Goal: Task Accomplishment & Management: Use online tool/utility

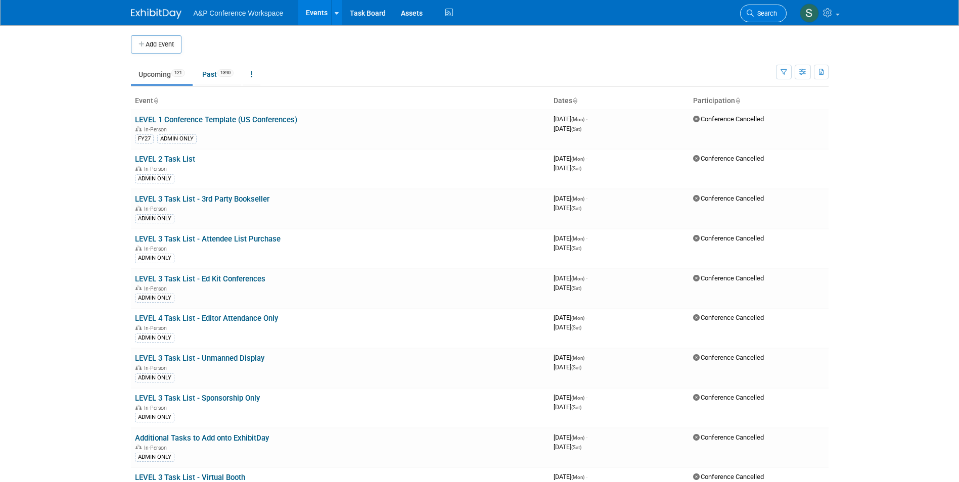
click at [770, 15] on span "Search" at bounding box center [765, 14] width 23 height 8
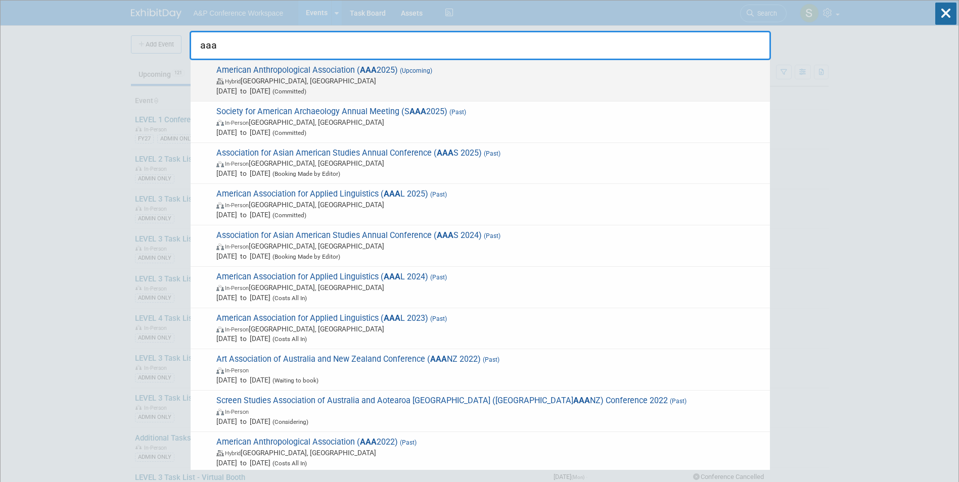
type input "aaa"
click at [401, 76] on span "Hybrid New Orleans, LA" at bounding box center [490, 81] width 548 height 10
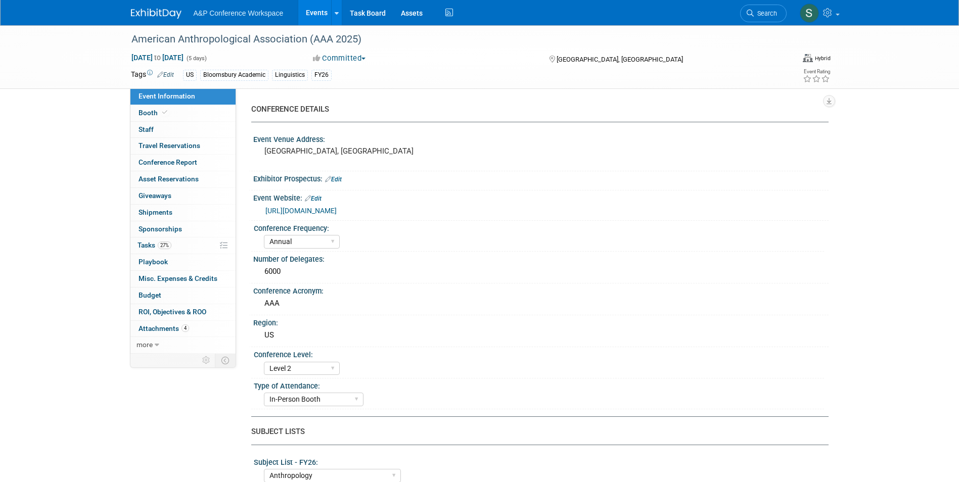
select select "Annual"
select select "Level 2"
select select "In-Person Booth"
select select "Anthropology"
select select "Bloomsbury Academic"
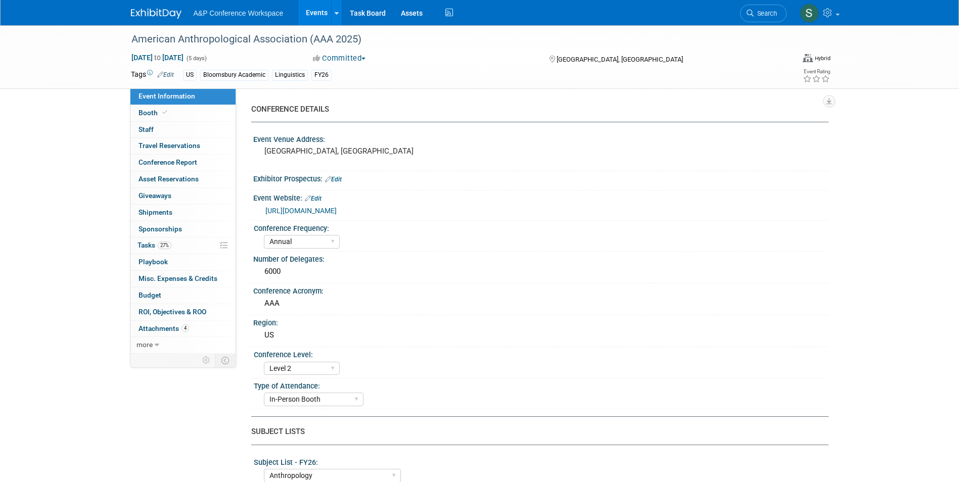
select select "[PERSON_NAME]"
select select "Networking/Commissioning"
click at [165, 248] on span "27%" at bounding box center [165, 246] width 14 height 8
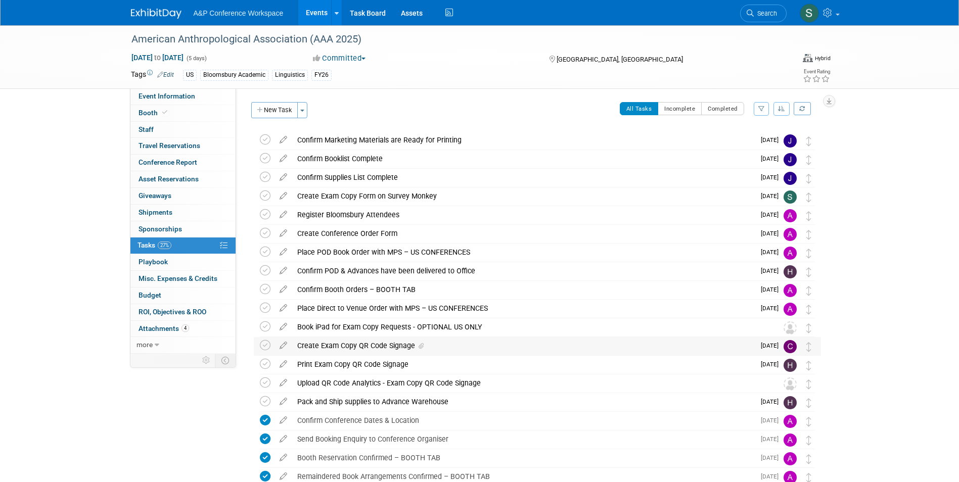
click at [390, 351] on div "Create Exam Copy QR Code Signage" at bounding box center [523, 345] width 462 height 17
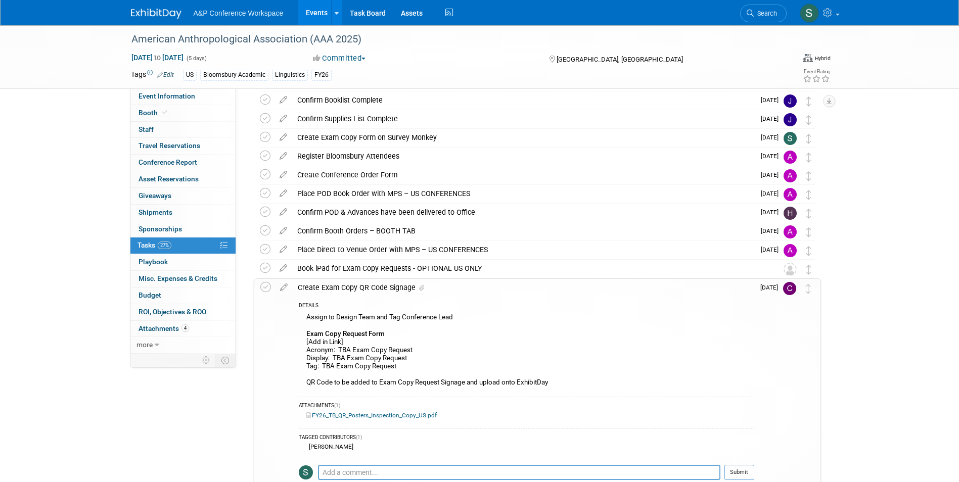
scroll to position [59, 0]
click at [287, 283] on icon at bounding box center [284, 284] width 18 height 13
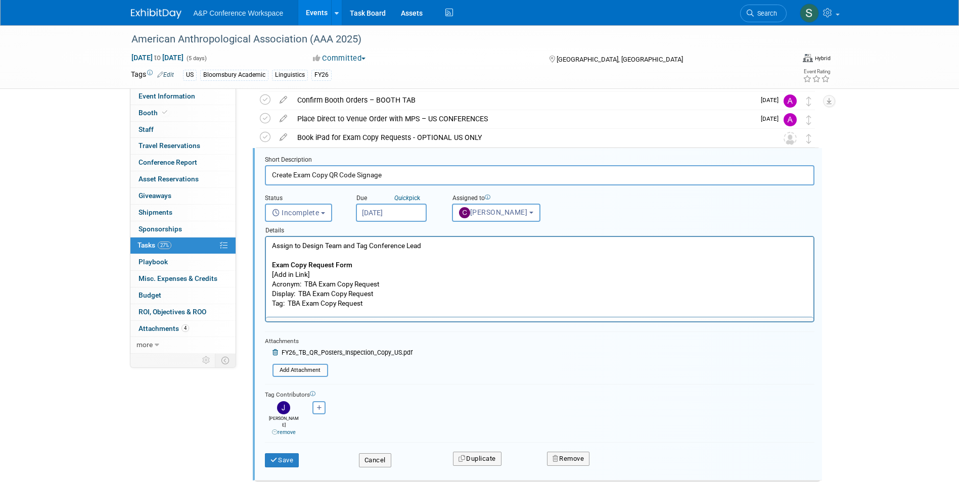
scroll to position [0, 0]
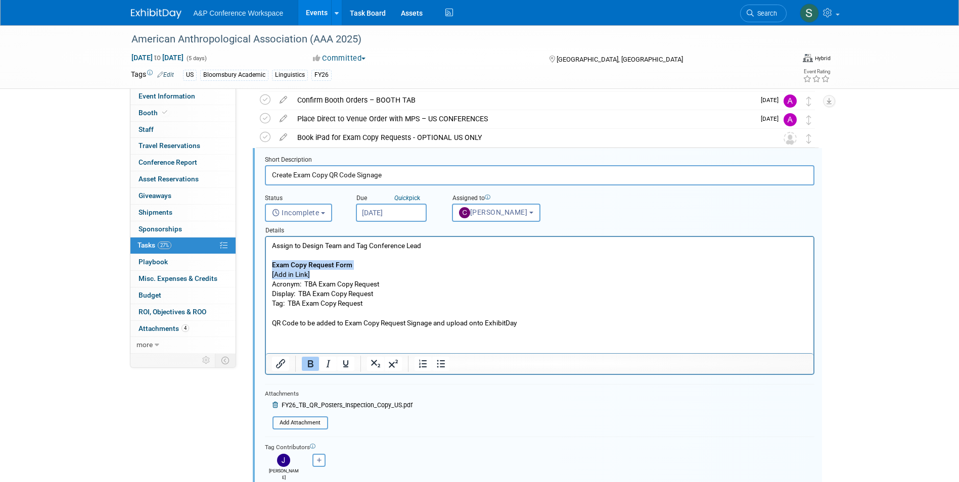
drag, startPoint x: 309, startPoint y: 274, endPoint x: 267, endPoint y: 269, distance: 42.3
click at [267, 269] on html "Assign to Design Team and Tag Conference Lead Exam Copy Request Form [Add in Li…" at bounding box center [538, 282] width 547 height 91
click at [309, 274] on p "Assign to Design Team and Tag Conference Lead Exam Copy Request Form [Add in Li…" at bounding box center [539, 284] width 536 height 87
click at [307, 275] on p "Assign to Design Team and Tag Conference Lead Exam Copy Request Form [Add in Li…" at bounding box center [539, 284] width 536 height 87
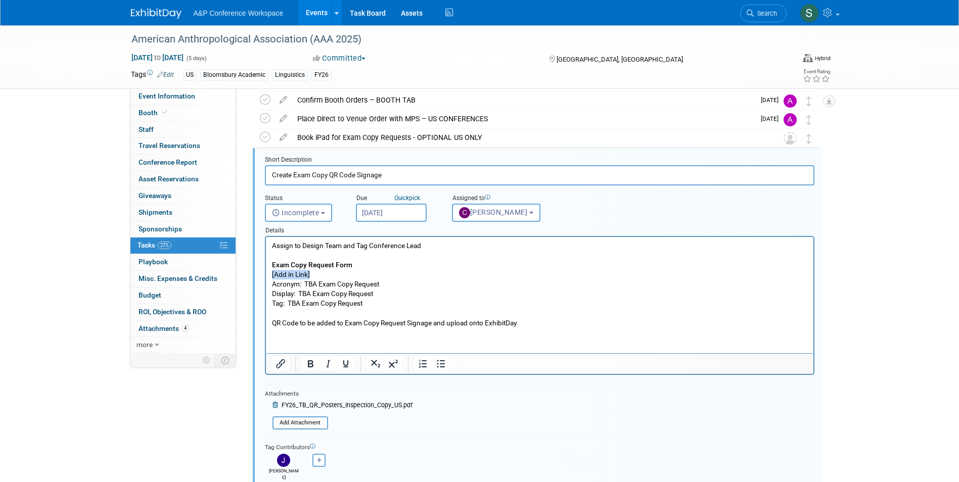
drag, startPoint x: 315, startPoint y: 271, endPoint x: 266, endPoint y: 270, distance: 49.0
click at [266, 270] on html "Assign to Design Team and Tag Conference Lead Exam Copy Request Form [Add in Li…" at bounding box center [538, 282] width 547 height 91
click at [316, 286] on p "Assign to Design Team and Tag Conference Lead Exam Copy Request Form [URL][DOMA…" at bounding box center [539, 284] width 536 height 87
drag, startPoint x: 404, startPoint y: 283, endPoint x: 305, endPoint y: 284, distance: 99.1
click at [305, 284] on p "Assign to Design Team and Tag Conference Lead Exam Copy Request Form [URL][DOMA…" at bounding box center [539, 284] width 536 height 87
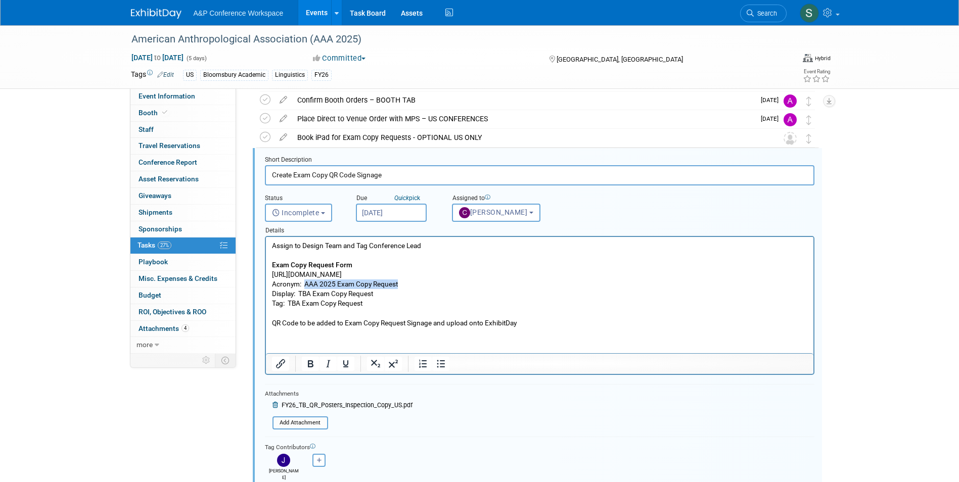
copy p "AAA 2025 Exam Copy Request"
drag, startPoint x: 382, startPoint y: 292, endPoint x: 297, endPoint y: 294, distance: 84.4
click at [297, 294] on p "Assign to Design Team and Tag Conference Lead Exam Copy Request Form [URL][DOMA…" at bounding box center [539, 284] width 536 height 87
drag, startPoint x: 372, startPoint y: 301, endPoint x: 290, endPoint y: 304, distance: 81.9
click at [290, 304] on p "Assign to Design Team and Tag Conference Lead Exam Copy Request Form [URL][DOMA…" at bounding box center [539, 284] width 536 height 87
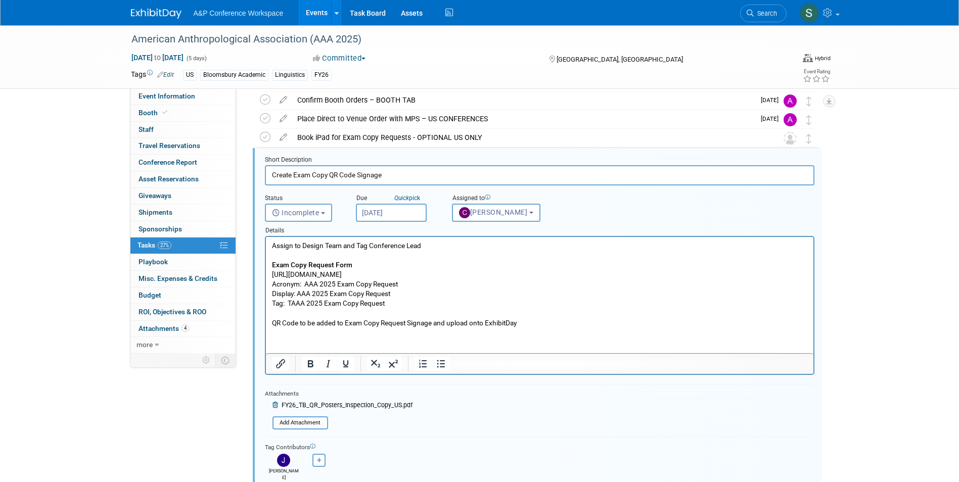
click at [290, 304] on p "Assign to Design Team and Tag Conference Lead Exam Copy Request Form [URL][DOMA…" at bounding box center [539, 284] width 536 height 87
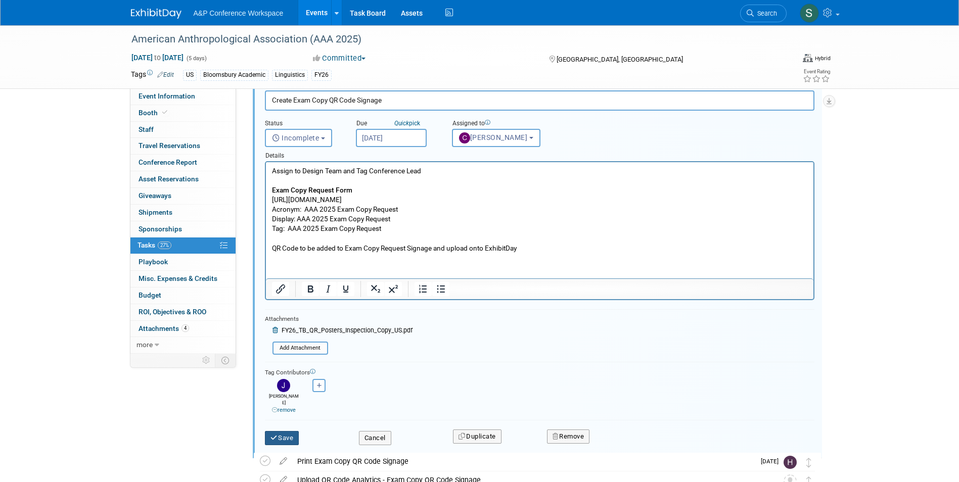
click at [274, 435] on icon "submit" at bounding box center [274, 438] width 8 height 7
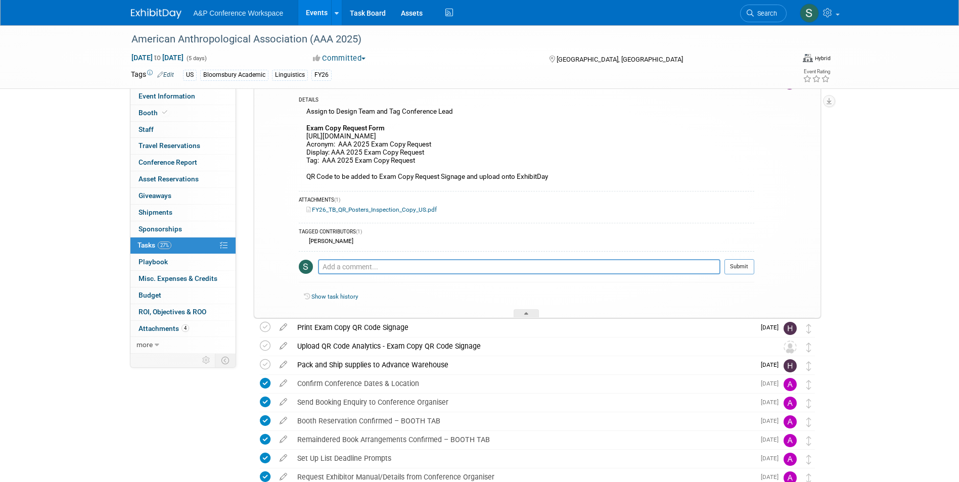
scroll to position [201, 0]
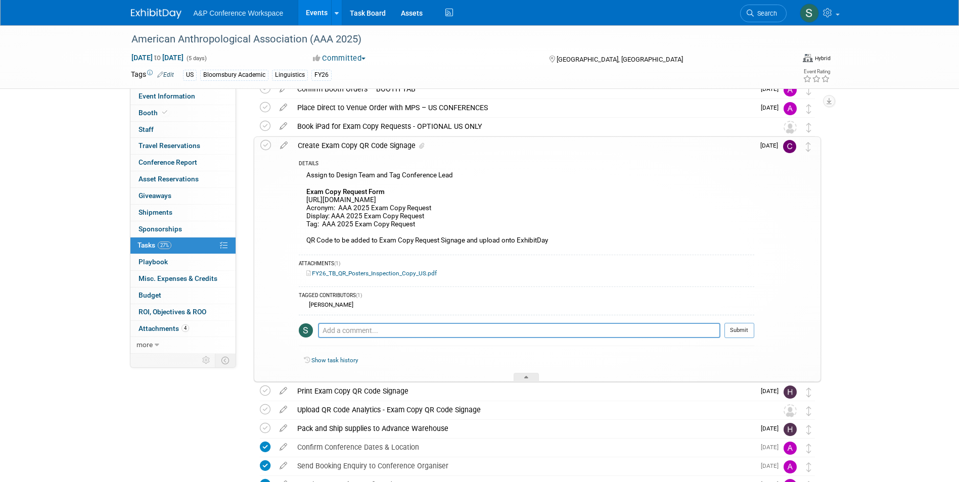
click at [359, 143] on div "Create Exam Copy QR Code Signage" at bounding box center [523, 145] width 461 height 17
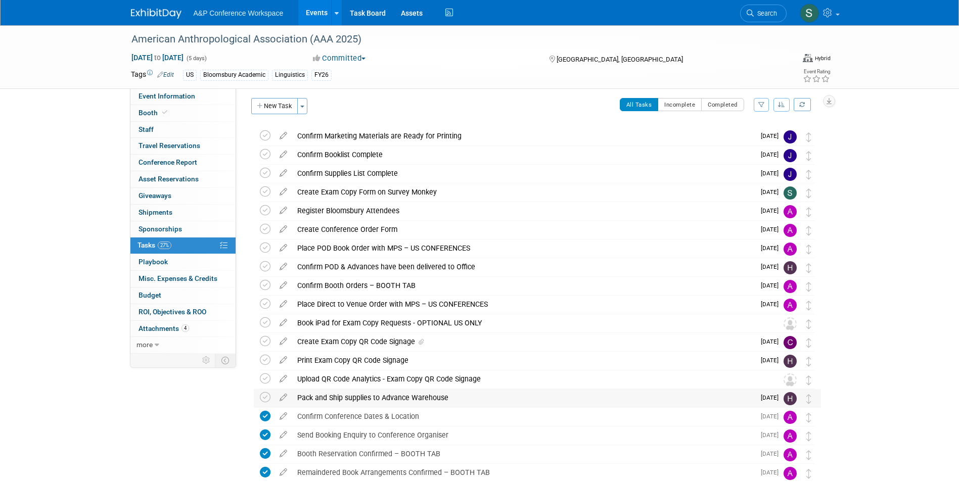
scroll to position [0, 0]
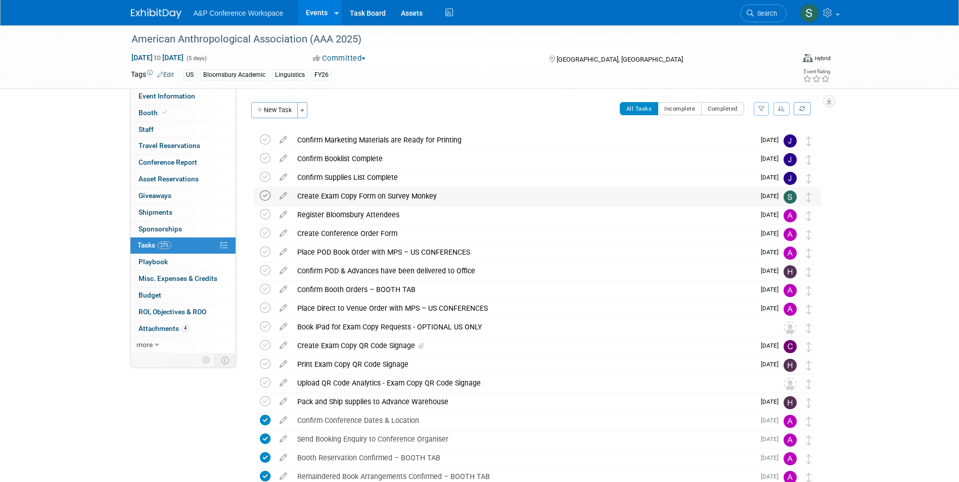
click at [265, 196] on icon at bounding box center [265, 196] width 11 height 11
